Goal: Task Accomplishment & Management: Use online tool/utility

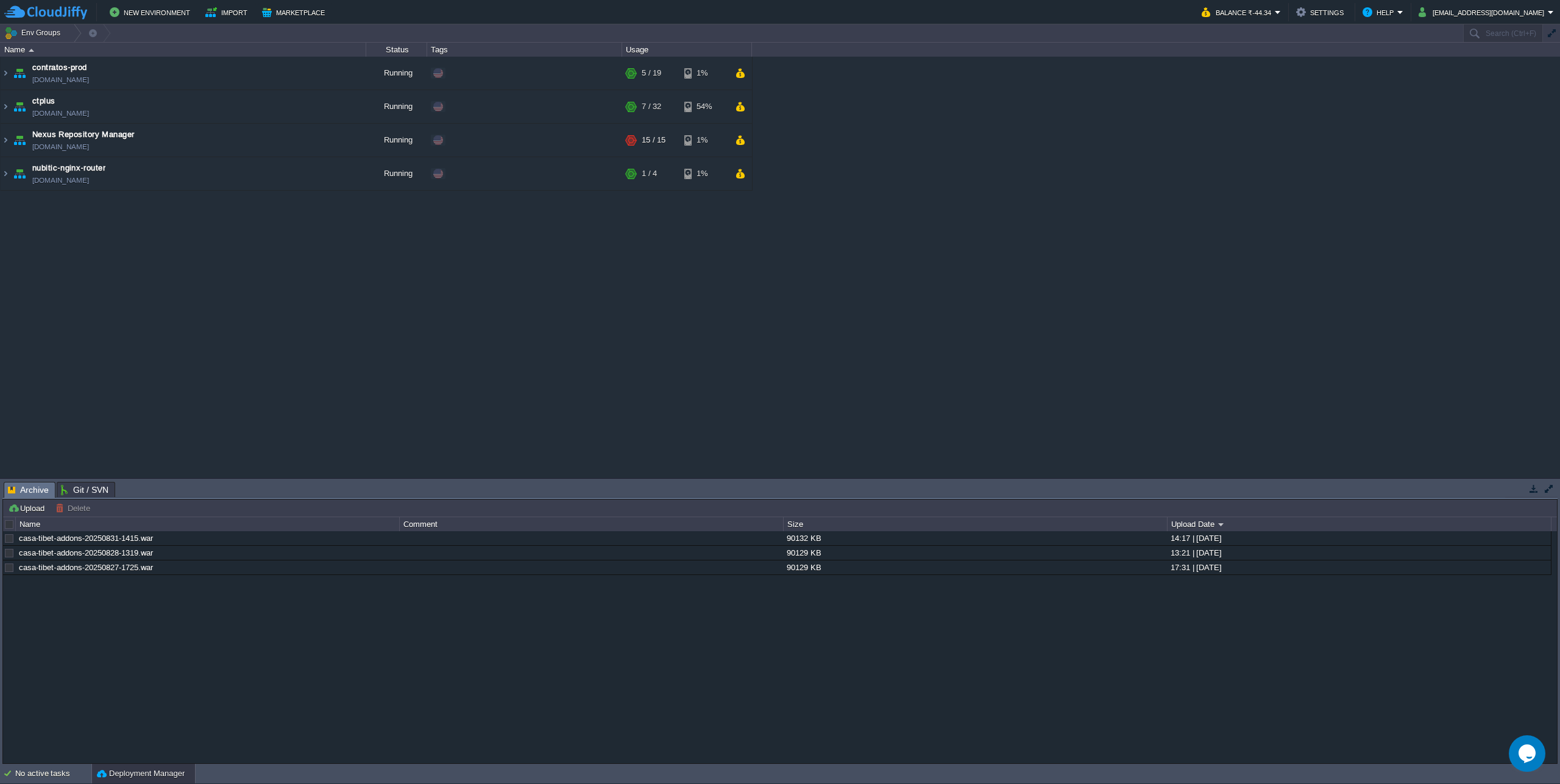
click at [178, 342] on div "contratos-prod [DOMAIN_NAME] Running + Add to Env Group RAM 20% CPU 1% 5 / 19 1…" at bounding box center [780, 267] width 1560 height 421
click at [8, 105] on img at bounding box center [6, 106] width 10 height 33
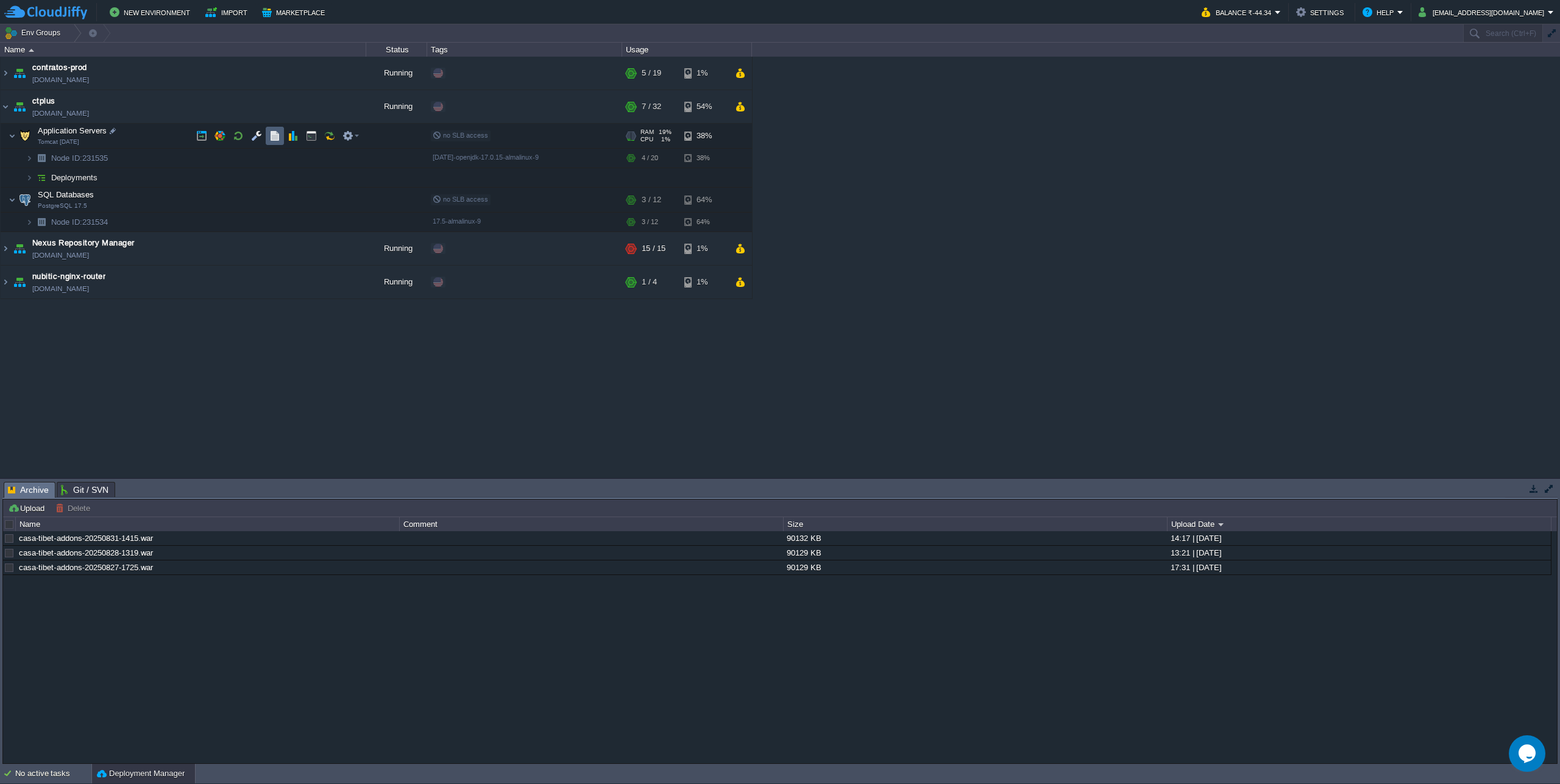
click at [274, 132] on button "button" at bounding box center [275, 136] width 11 height 11
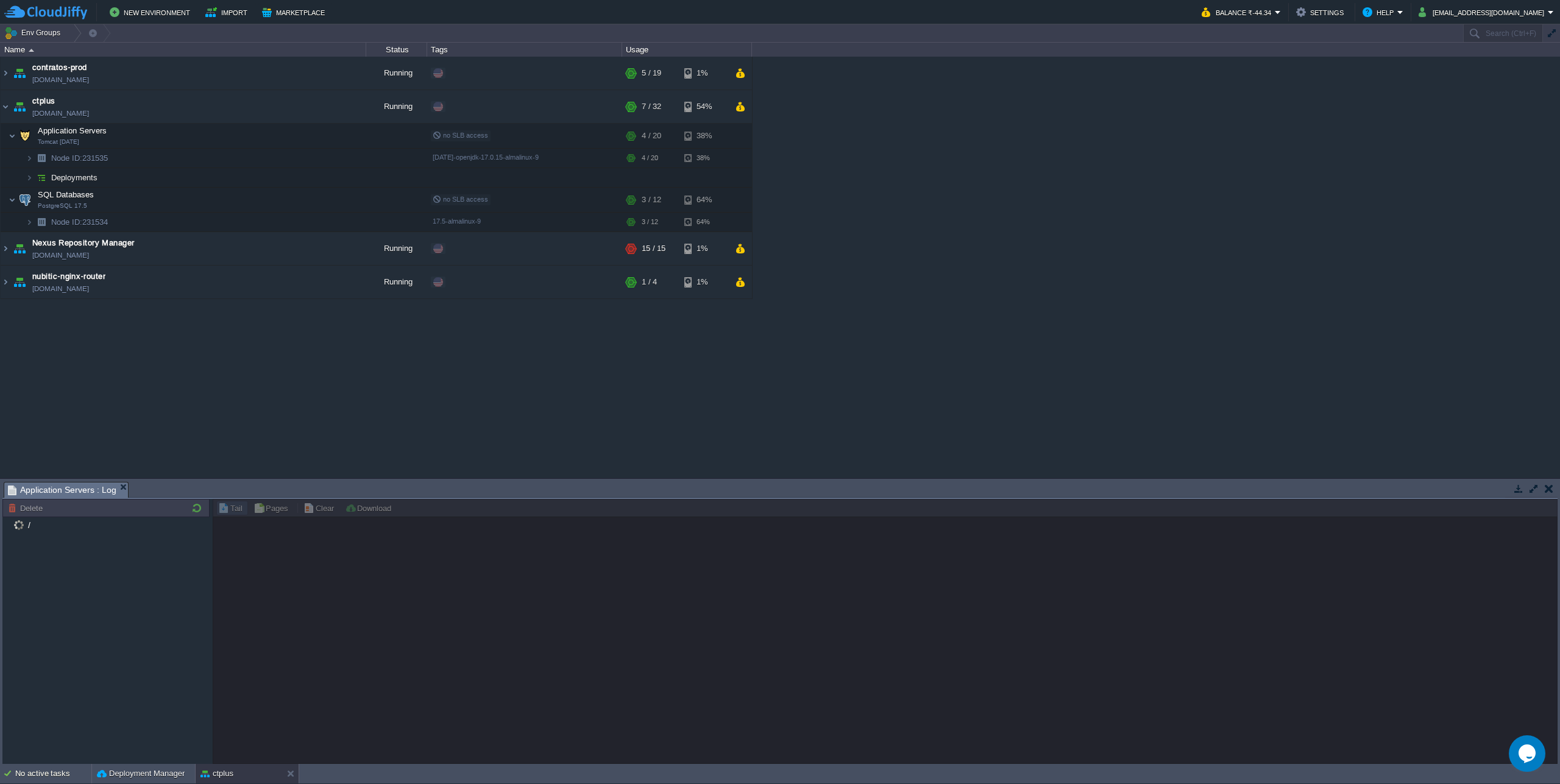
click at [576, 480] on div "Tasks Activity Log Archive Git / SVN Application Servers : Log Upload Delete De…" at bounding box center [780, 621] width 1560 height 285
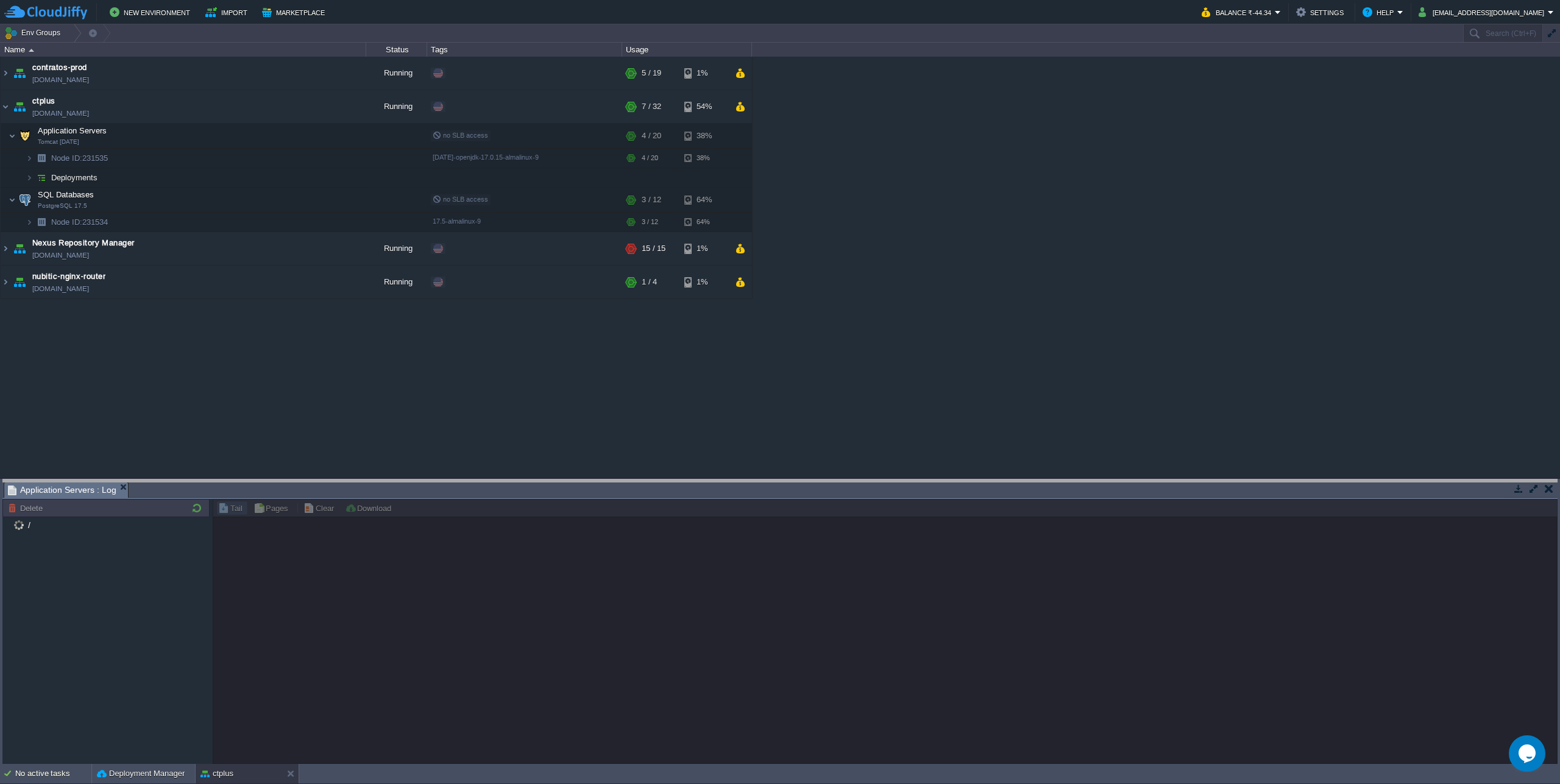
drag, startPoint x: 576, startPoint y: 488, endPoint x: 569, endPoint y: 214, distance: 274.1
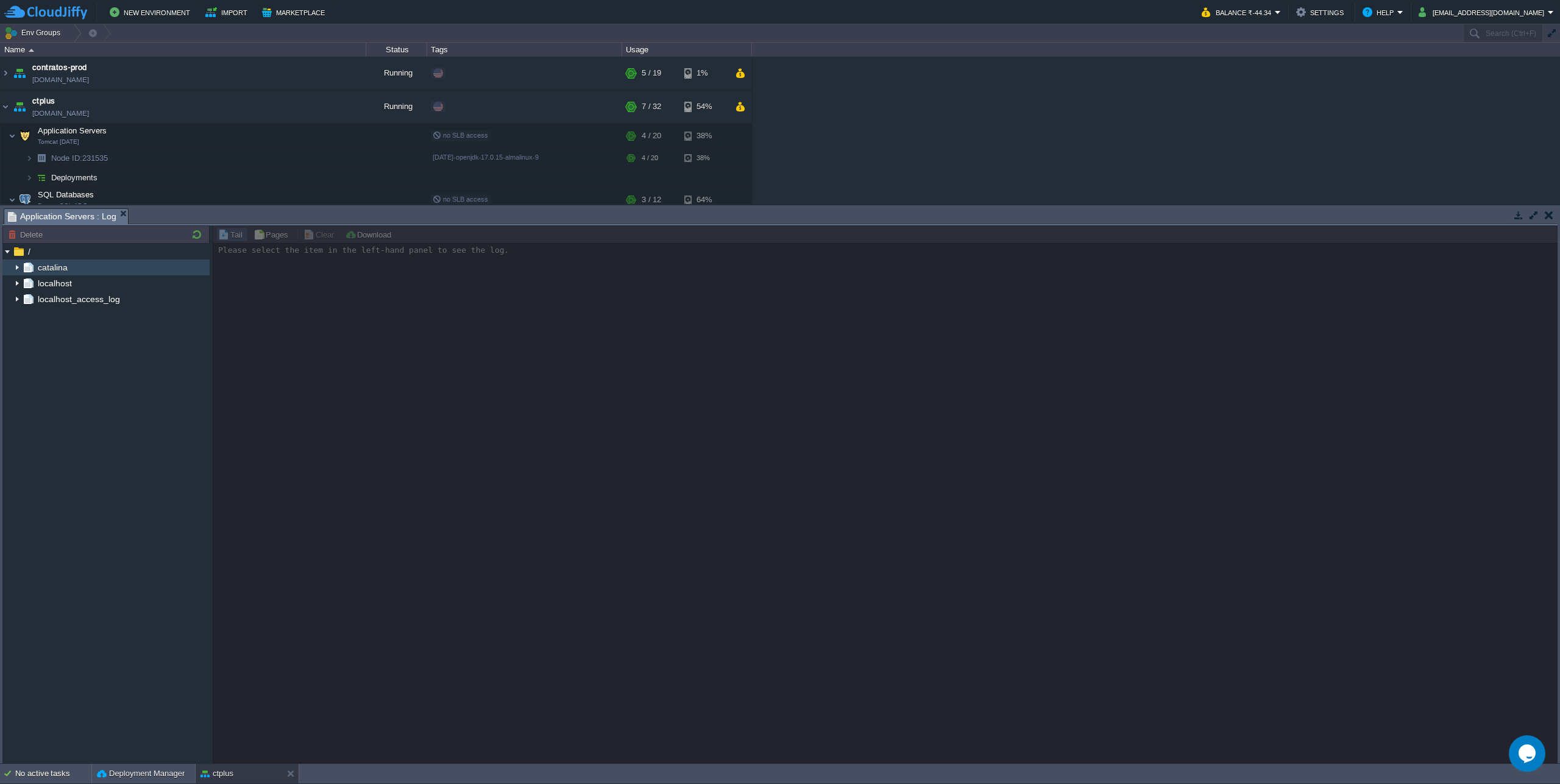
click at [13, 266] on img at bounding box center [17, 267] width 10 height 15
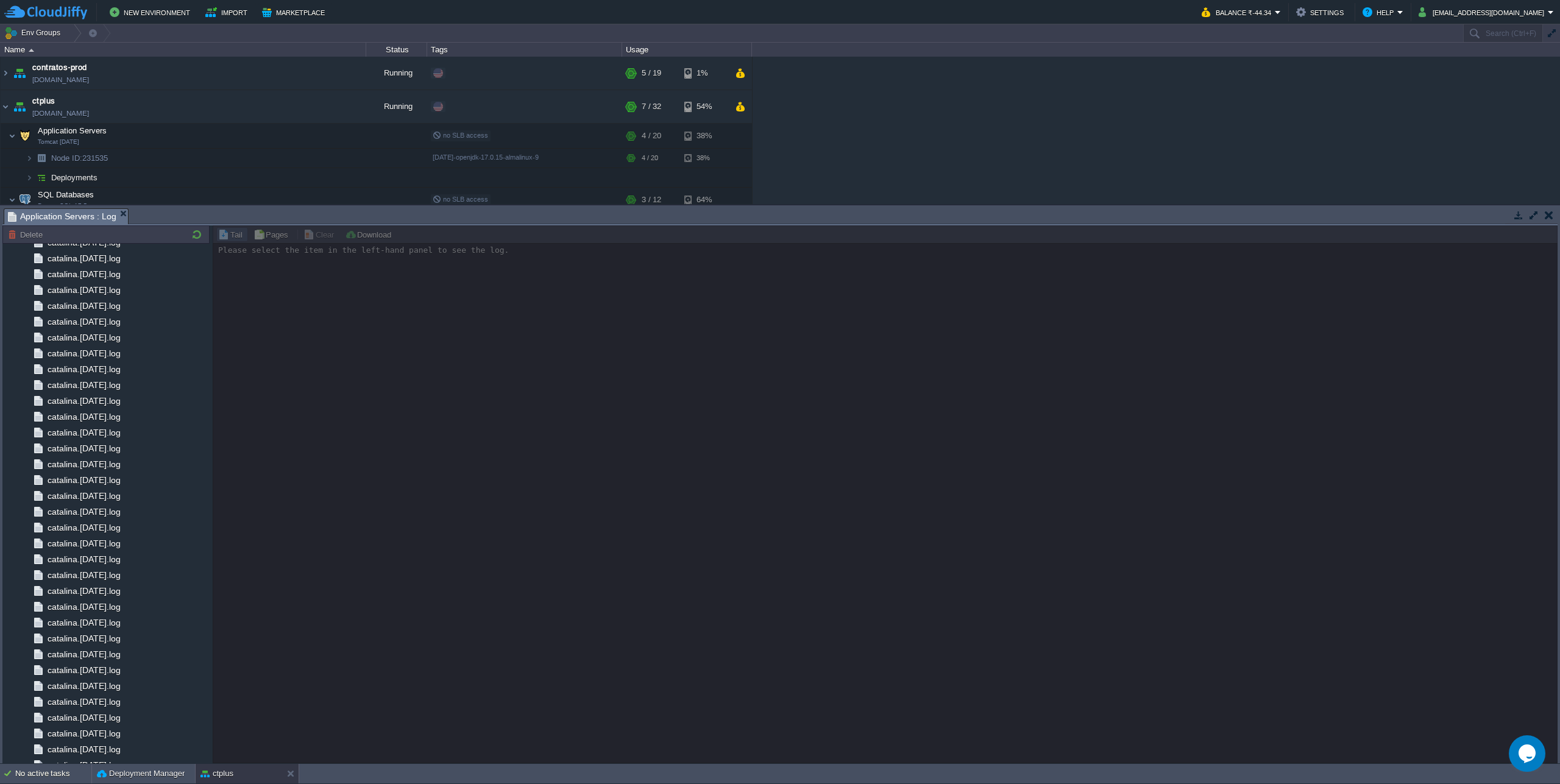
scroll to position [558, 0]
click at [67, 725] on span "catalina.out" at bounding box center [69, 723] width 49 height 11
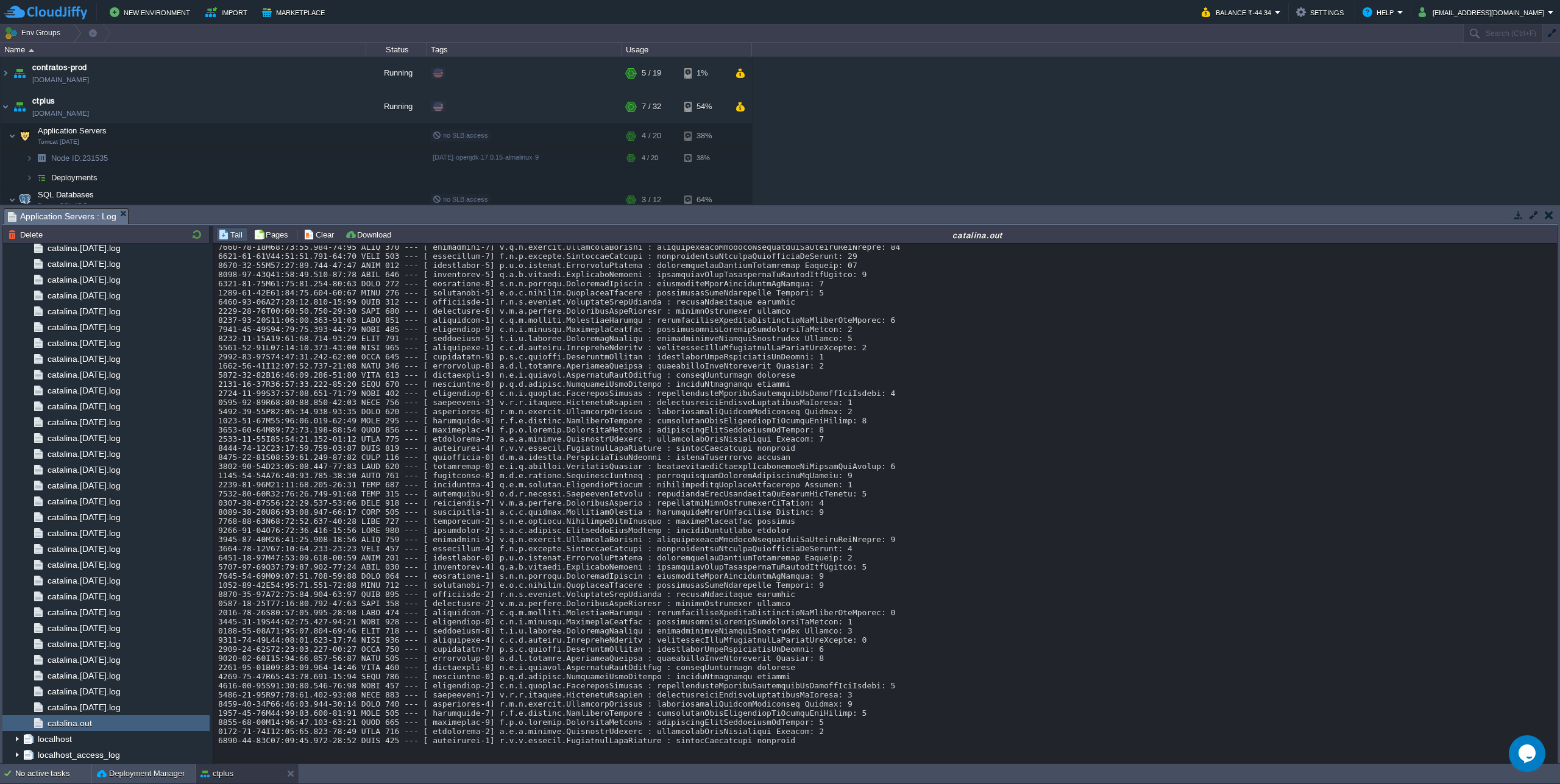
scroll to position [9948, 0]
drag, startPoint x: 367, startPoint y: 412, endPoint x: 415, endPoint y: 654, distance: 246.7
drag, startPoint x: 1096, startPoint y: 727, endPoint x: 1064, endPoint y: 486, distance: 243.1
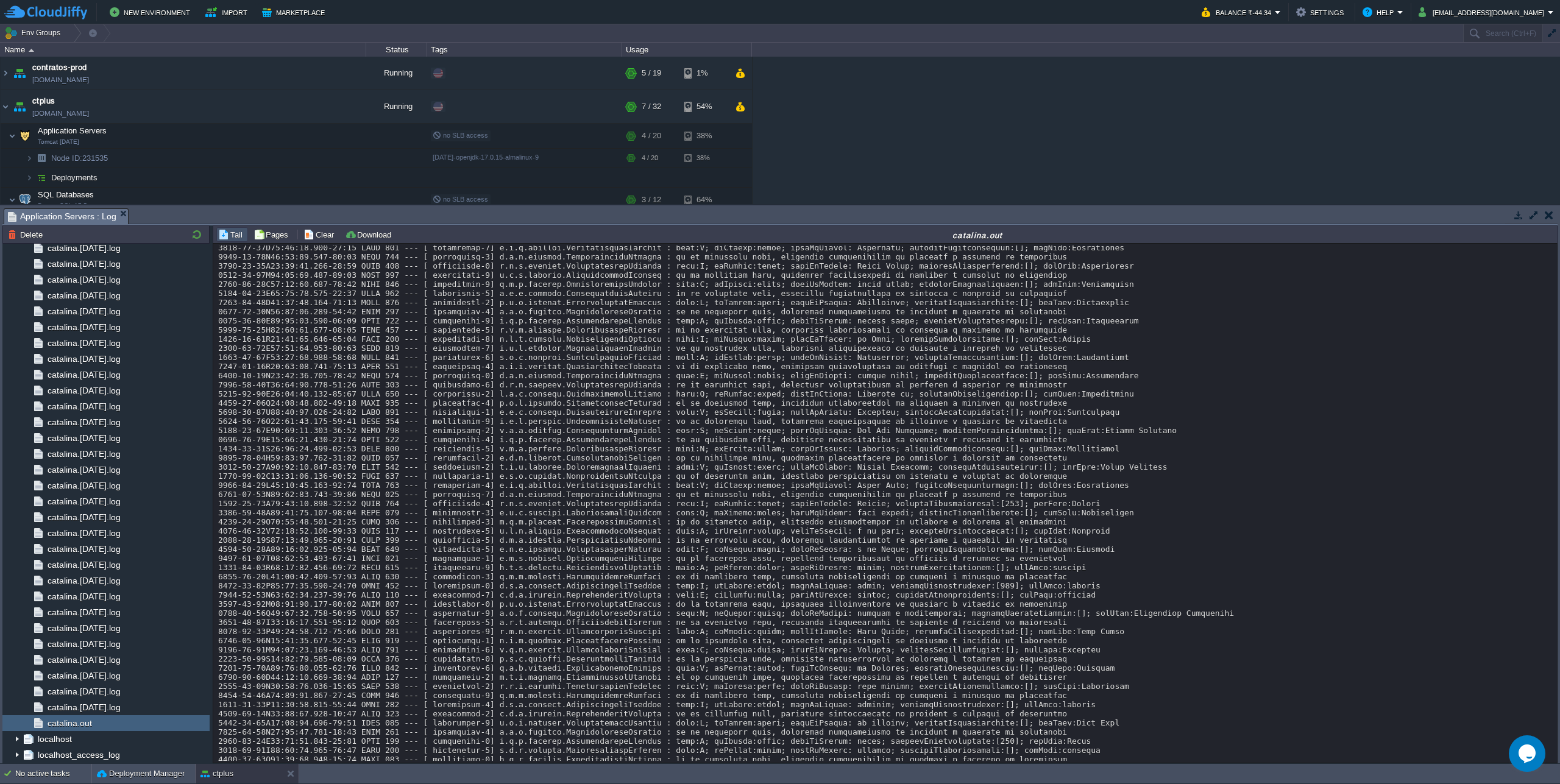
scroll to position [4796, 0]
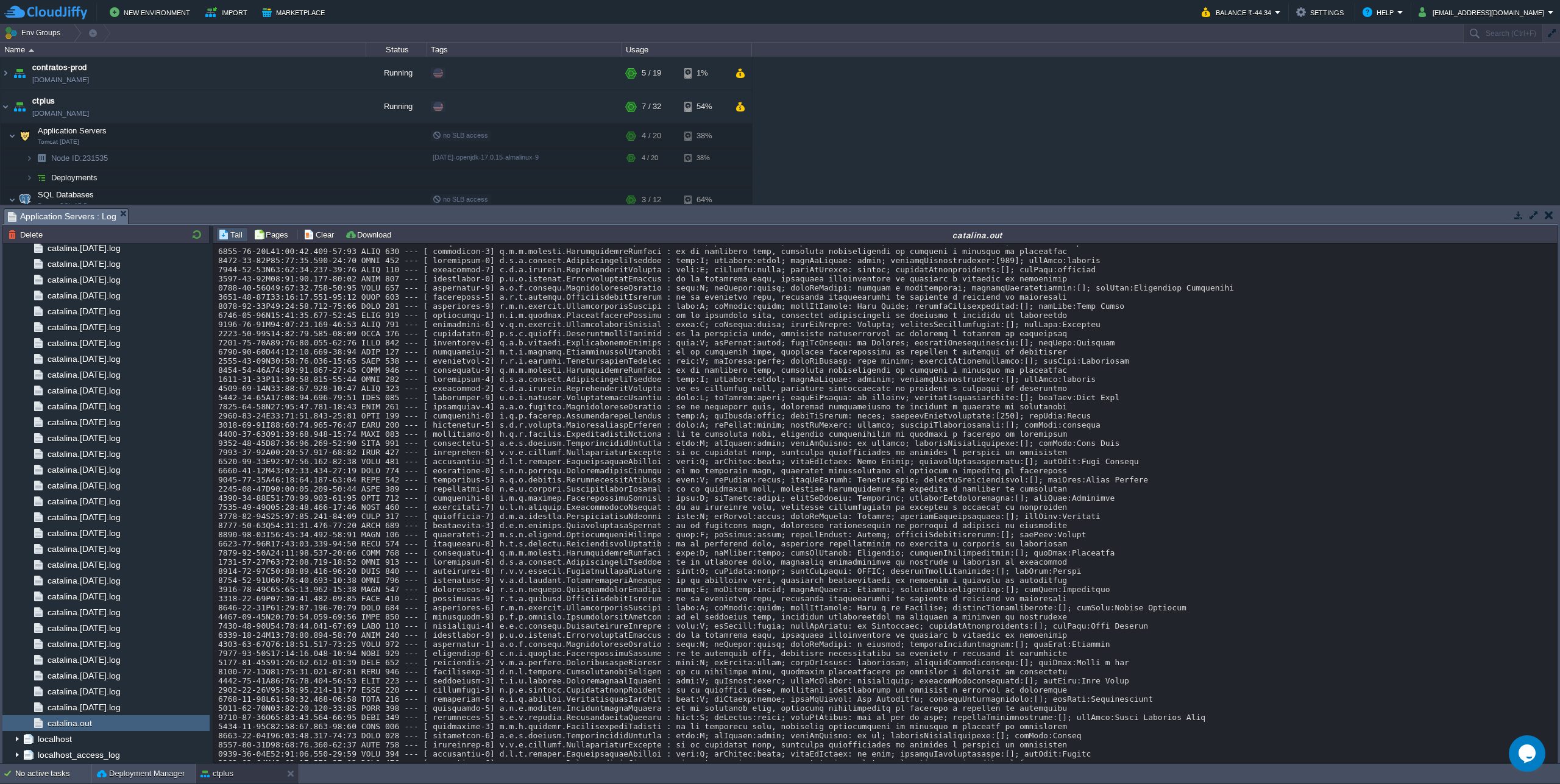
click at [1067, 488] on div at bounding box center [885, 50] width 1334 height 9200
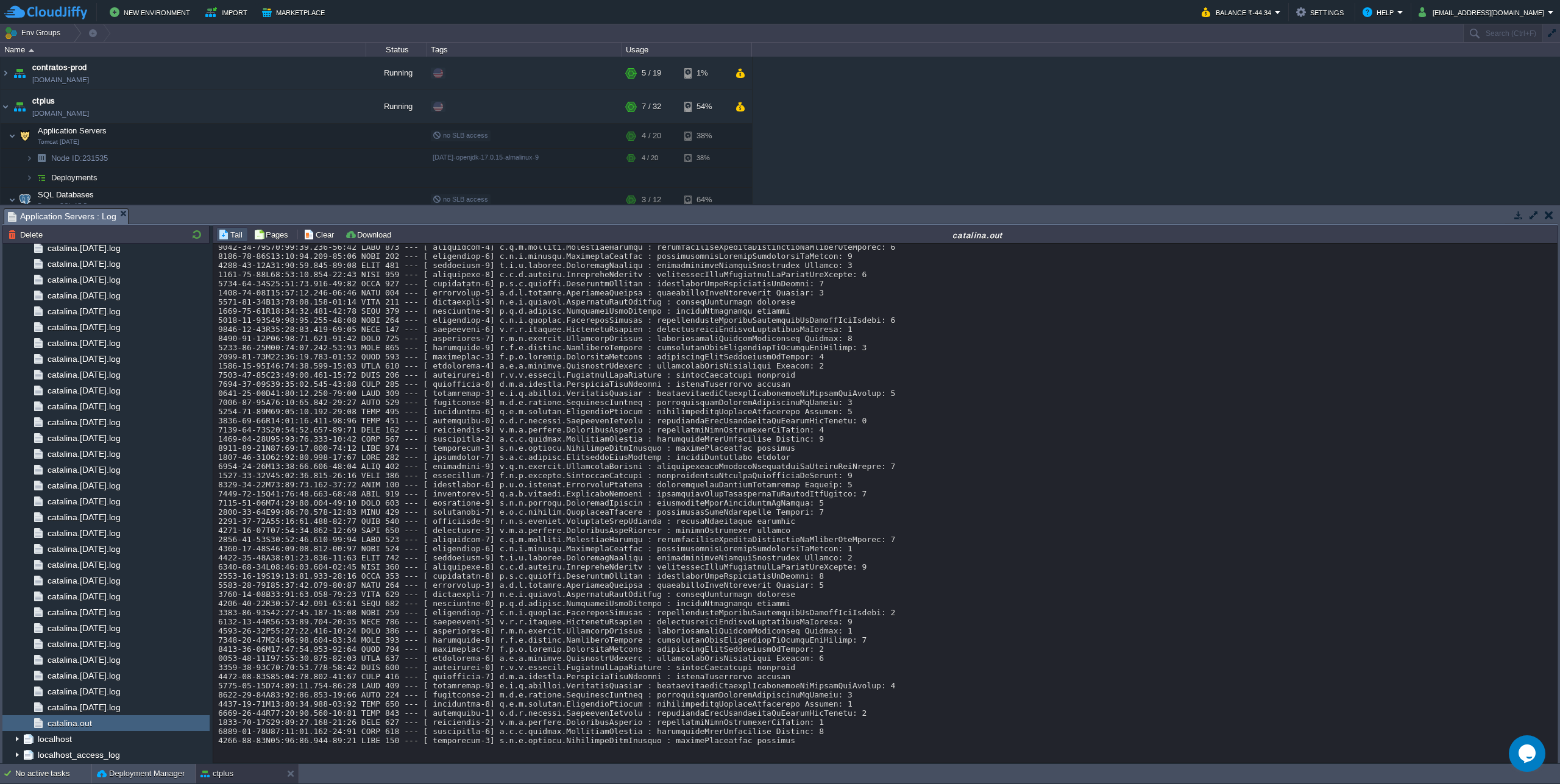
scroll to position [10630, 0]
